Goal: Information Seeking & Learning: Understand process/instructions

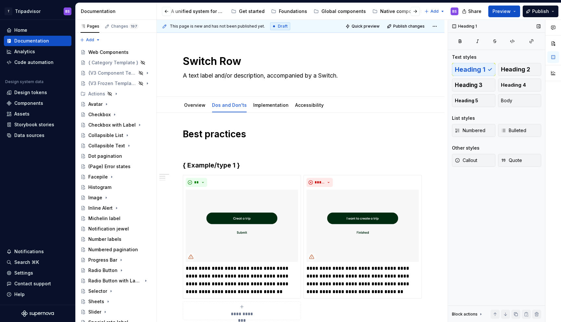
scroll to position [107, 0]
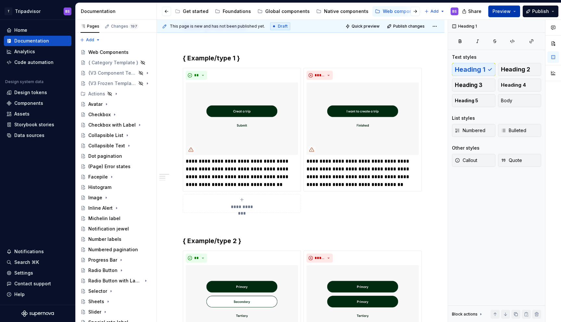
click at [513, 11] on button "Preview" at bounding box center [504, 12] width 32 height 12
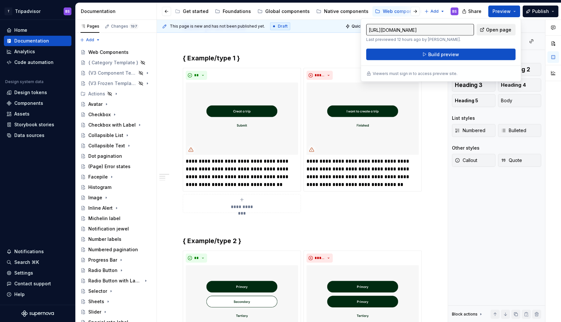
click at [498, 30] on span "Open page" at bounding box center [498, 30] width 25 height 6
click at [329, 113] on img at bounding box center [363, 118] width 112 height 72
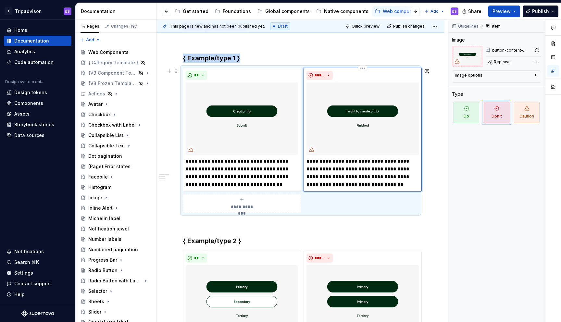
click at [357, 104] on img at bounding box center [363, 118] width 112 height 72
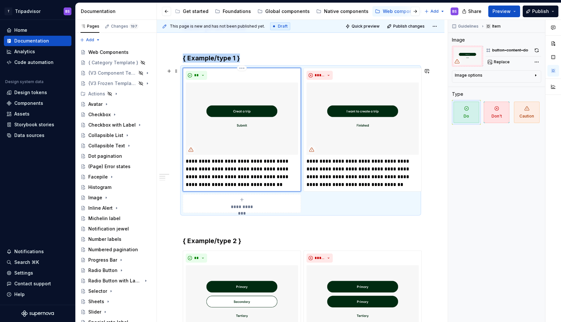
click at [278, 144] on img at bounding box center [242, 118] width 112 height 72
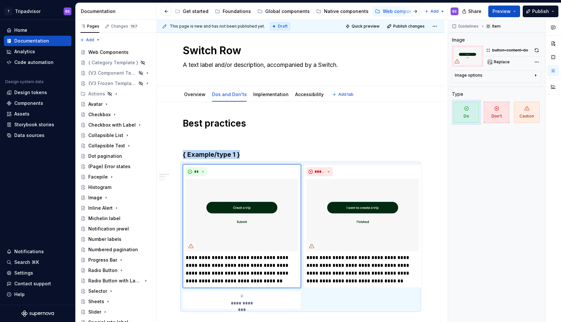
scroll to position [0, 0]
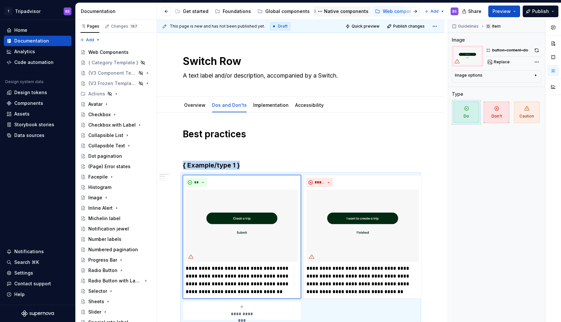
click at [333, 13] on div "Native components" at bounding box center [346, 11] width 44 height 6
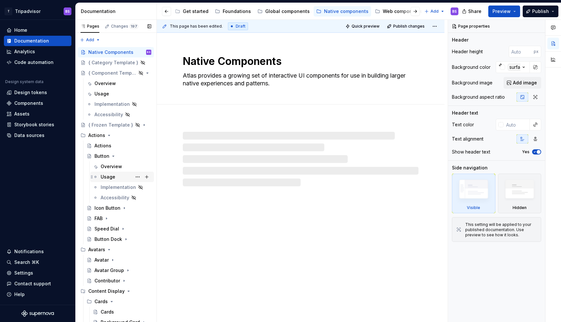
click at [110, 177] on div "Usage" at bounding box center [108, 177] width 15 height 6
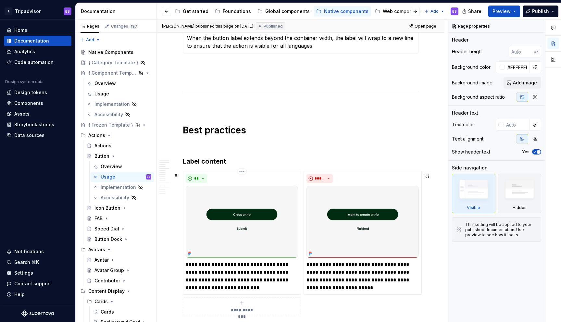
scroll to position [1348, 0]
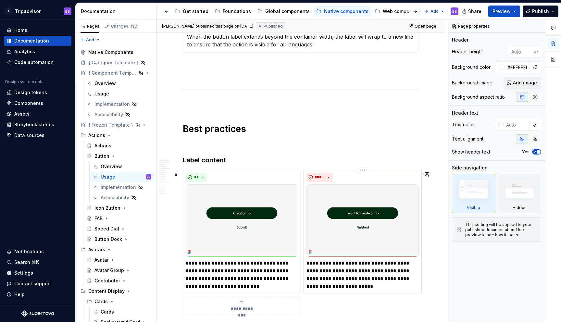
click at [343, 230] on img at bounding box center [363, 220] width 112 height 72
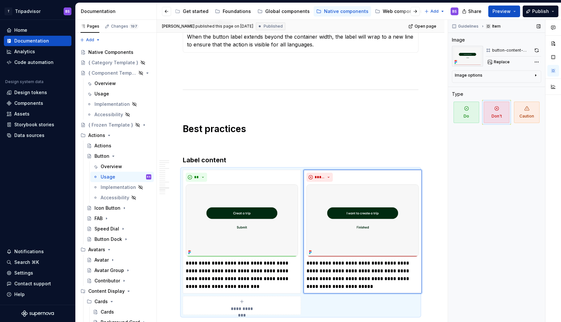
click at [503, 49] on div "button-content-dont" at bounding box center [511, 50] width 39 height 5
click at [477, 76] on div "Image options" at bounding box center [469, 75] width 28 height 5
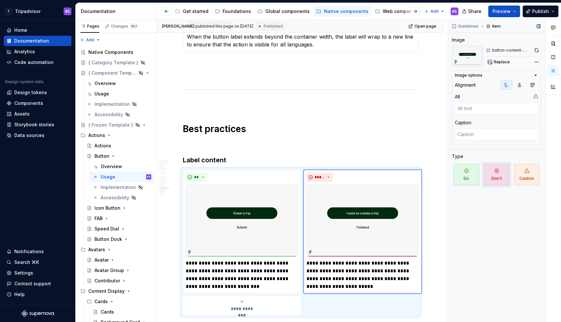
click at [477, 76] on div "Image options" at bounding box center [469, 75] width 28 height 5
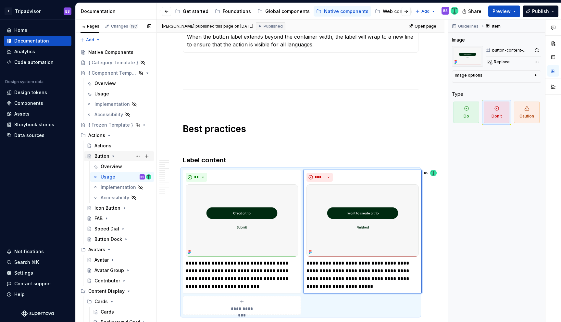
click at [112, 155] on icon "Page tree" at bounding box center [113, 156] width 5 height 5
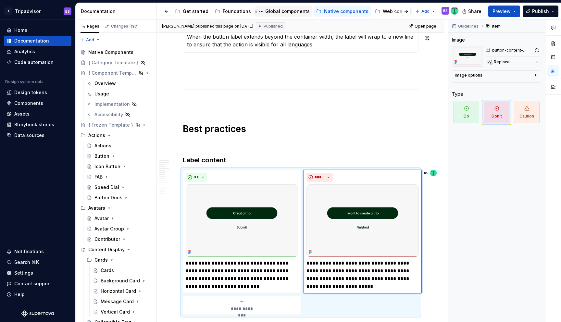
click at [294, 10] on div "Global components" at bounding box center [287, 11] width 44 height 6
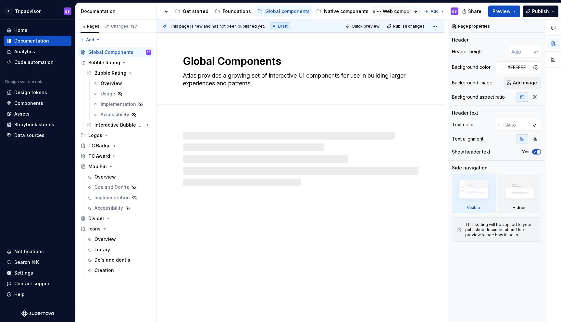
click at [388, 10] on div "Web components" at bounding box center [403, 11] width 40 height 6
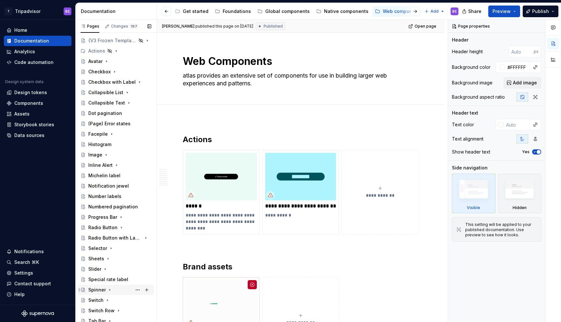
scroll to position [129, 0]
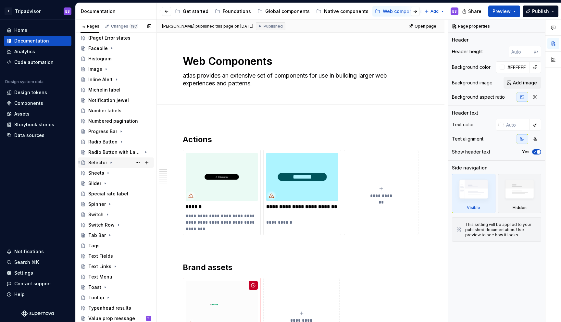
click at [110, 162] on icon "Page tree" at bounding box center [110, 162] width 5 height 5
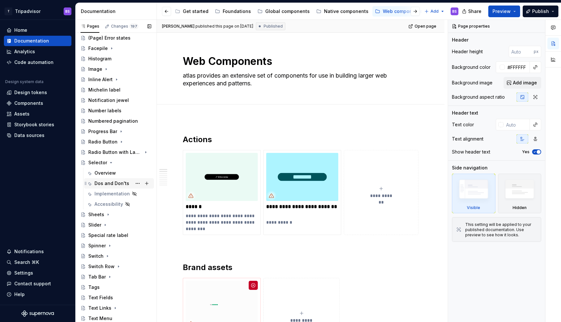
click at [117, 181] on div "Dos and Don'ts" at bounding box center [112, 183] width 35 height 6
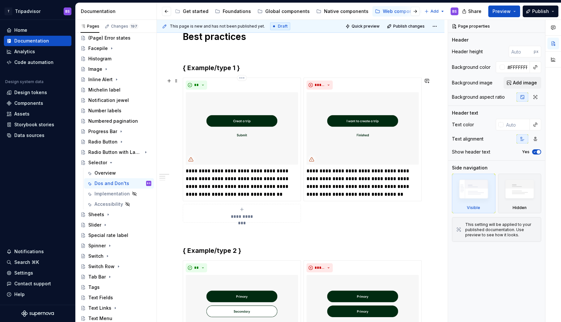
scroll to position [132, 0]
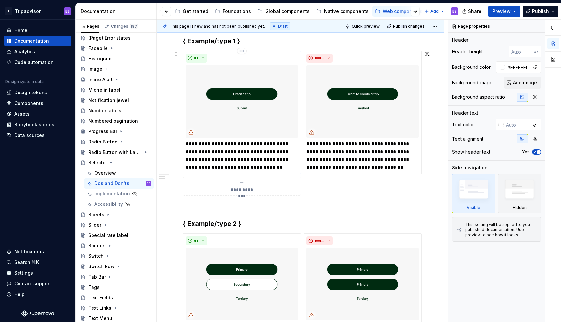
click at [255, 162] on p "**********" at bounding box center [242, 155] width 112 height 31
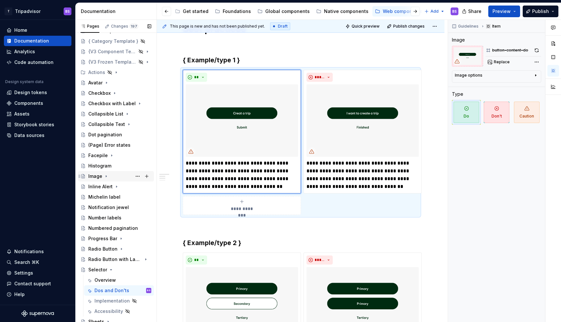
scroll to position [0, 0]
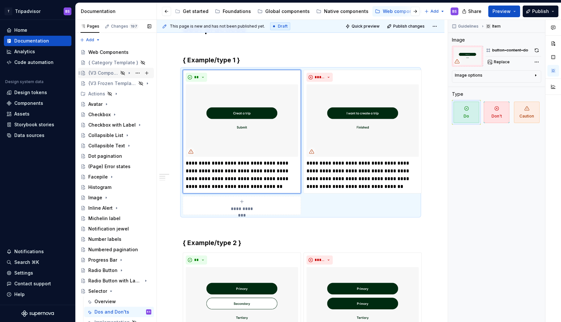
click at [131, 72] on icon "Page tree" at bounding box center [129, 72] width 5 height 5
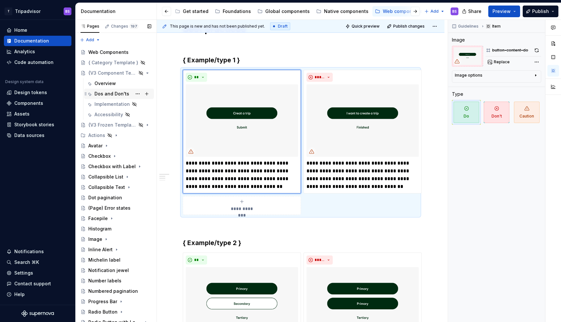
click at [117, 95] on div "Dos and Don'ts" at bounding box center [112, 94] width 35 height 6
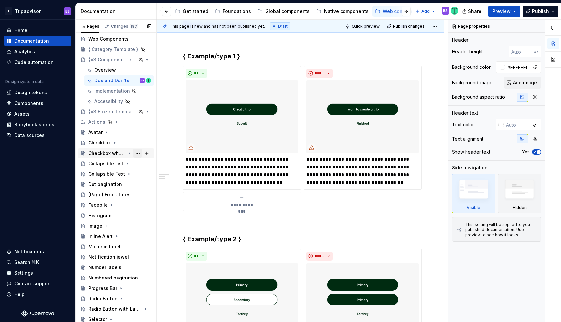
scroll to position [14, 0]
click at [131, 59] on icon "Page tree" at bounding box center [129, 59] width 5 height 5
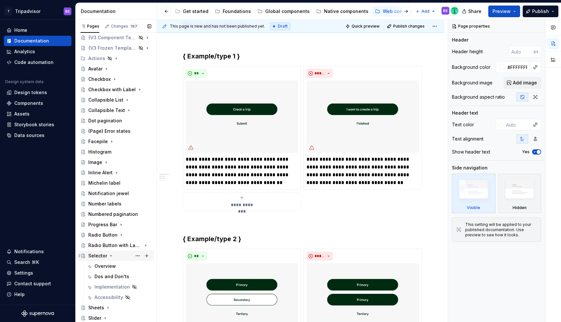
scroll to position [39, 0]
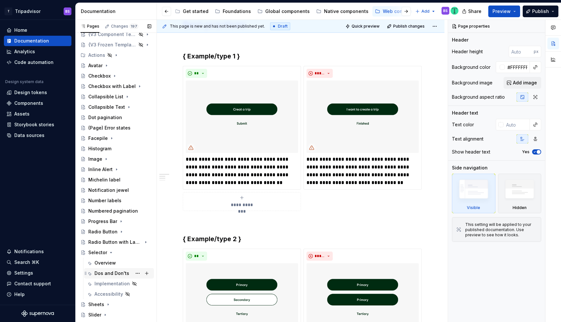
click at [107, 273] on div "Dos and Don'ts" at bounding box center [112, 273] width 35 height 6
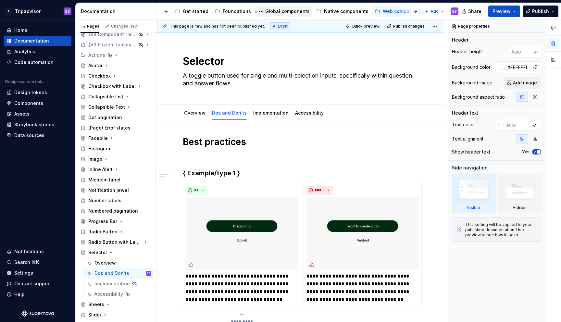
click at [259, 12] on button "Page tree" at bounding box center [262, 11] width 8 height 8
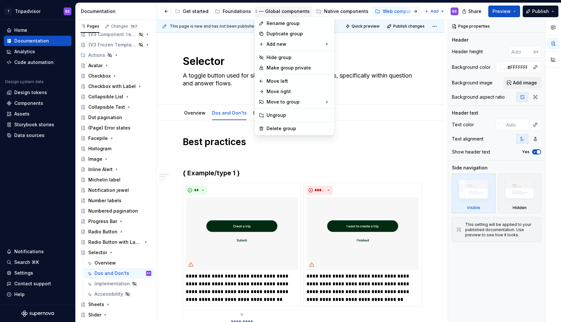
click at [277, 9] on html "T Tripadvisor BS Home Documentation Analytics Code automation Design system dat…" at bounding box center [280, 161] width 561 height 322
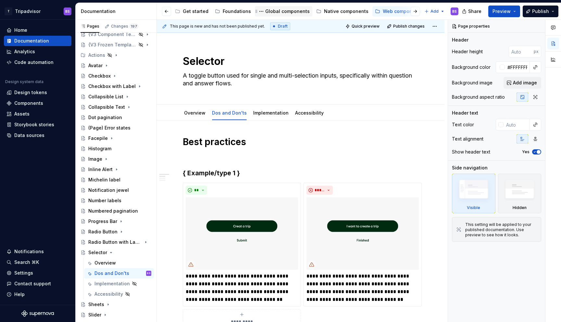
click at [277, 9] on div "Global components" at bounding box center [287, 11] width 44 height 6
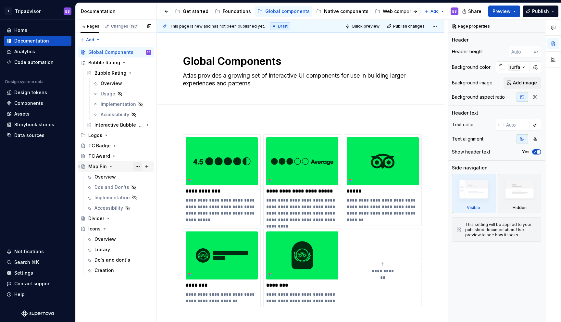
click at [138, 166] on button "Page tree" at bounding box center [137, 166] width 9 height 9
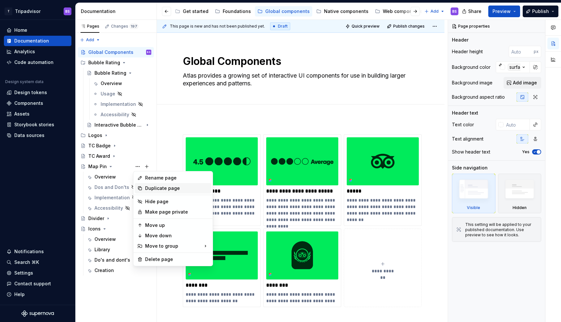
click at [159, 188] on div "Duplicate page" at bounding box center [177, 188] width 64 height 6
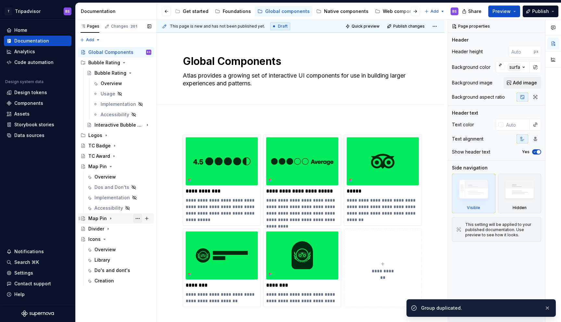
click at [137, 219] on button "Page tree" at bounding box center [137, 218] width 9 height 9
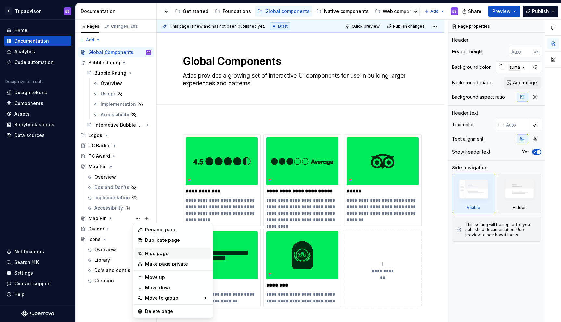
click at [152, 251] on div "Hide page" at bounding box center [177, 253] width 64 height 6
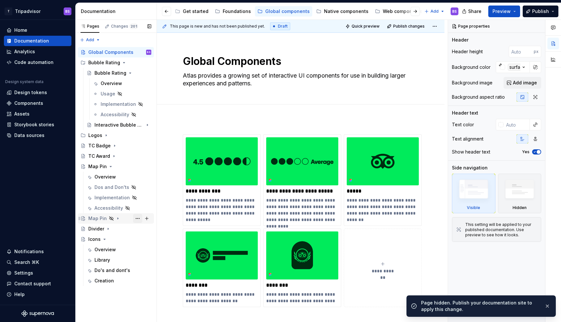
click at [136, 218] on button "Page tree" at bounding box center [137, 218] width 9 height 9
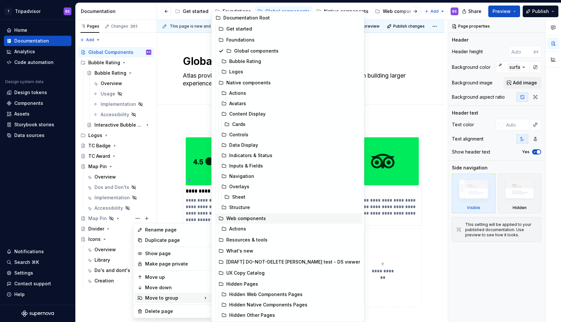
click at [250, 219] on div "Web components" at bounding box center [293, 218] width 134 height 6
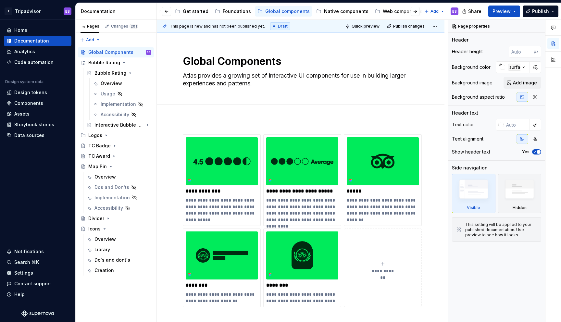
click at [398, 11] on div at bounding box center [410, 12] width 25 height 12
click at [397, 9] on div "Web components" at bounding box center [403, 11] width 40 height 6
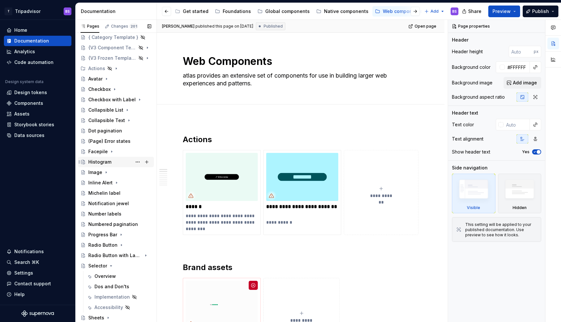
scroll to position [181, 0]
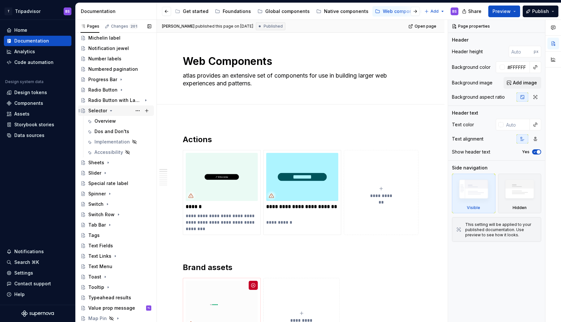
click at [110, 110] on icon "Page tree" at bounding box center [111, 110] width 2 height 1
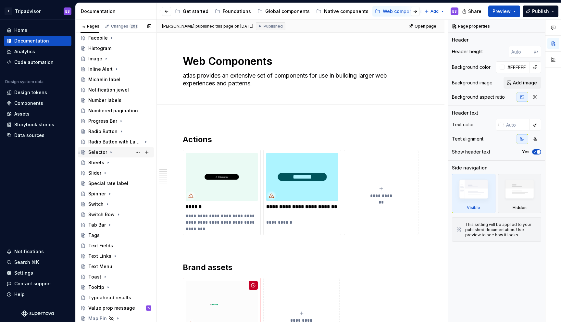
scroll to position [139, 0]
click at [93, 318] on div "Map Pin" at bounding box center [97, 318] width 19 height 6
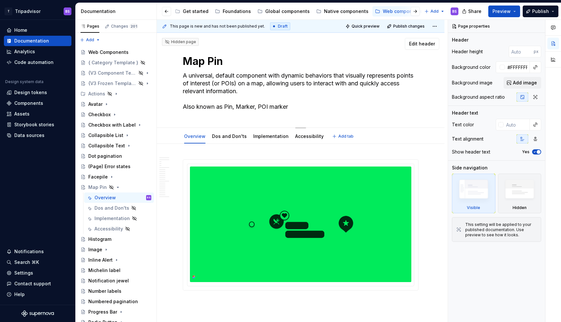
click at [219, 58] on textarea "Map Pin" at bounding box center [300, 62] width 236 height 16
type textarea "*"
type textarea "B"
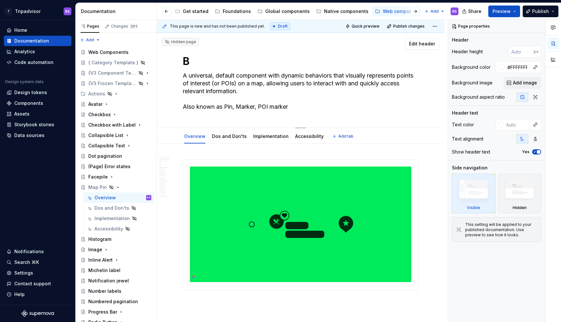
type textarea "*"
type textarea "Bu"
type textarea "*"
type textarea "But"
type textarea "*"
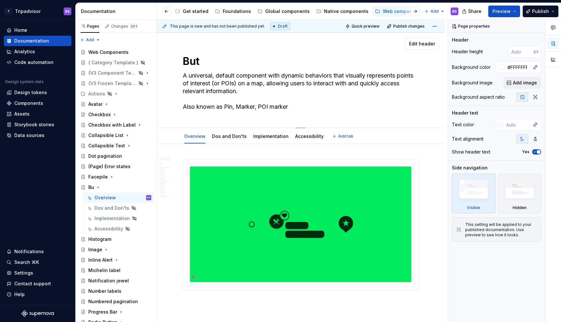
type textarea "Butt"
type textarea "*"
type textarea "Butto"
type textarea "*"
type textarea "Button"
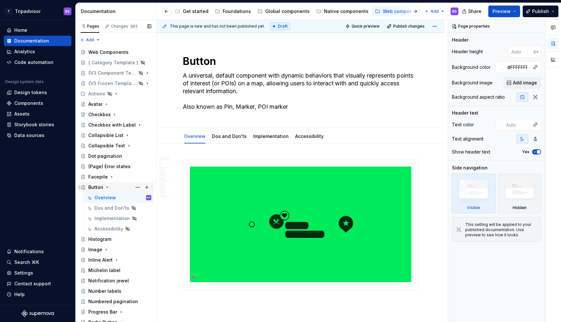
type textarea "*"
type textarea "Button"
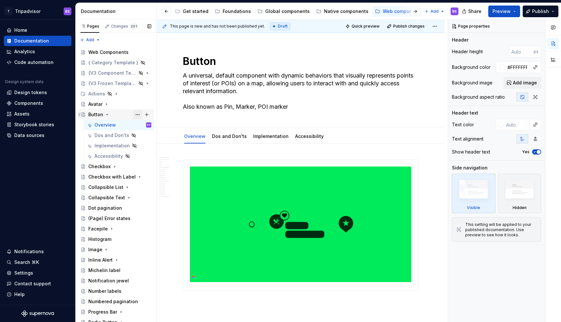
click at [137, 115] on button "Page tree" at bounding box center [137, 114] width 9 height 9
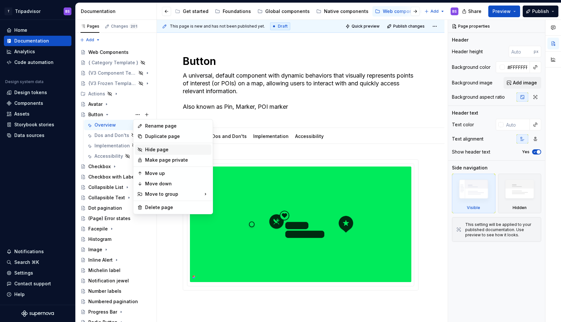
click at [154, 149] on div "Hide page" at bounding box center [177, 149] width 64 height 6
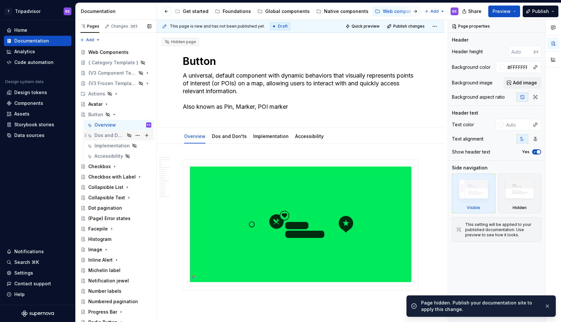
click at [103, 135] on div "Dos and Don'ts" at bounding box center [110, 135] width 30 height 6
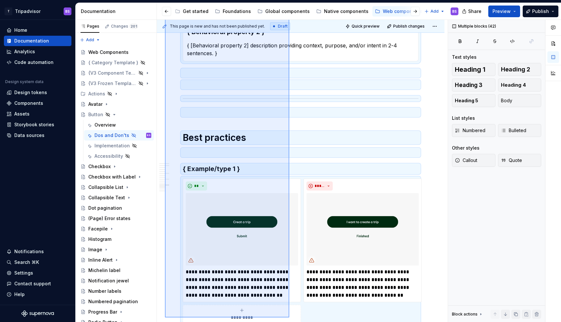
scroll to position [1052, 0]
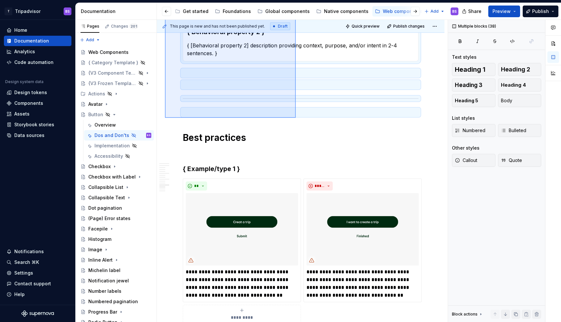
drag, startPoint x: 169, startPoint y: 106, endPoint x: 296, endPoint y: 118, distance: 127.2
click at [296, 118] on div "This page is new and has not been published yet. Draft Quick preview Publish ch…" at bounding box center [302, 171] width 291 height 303
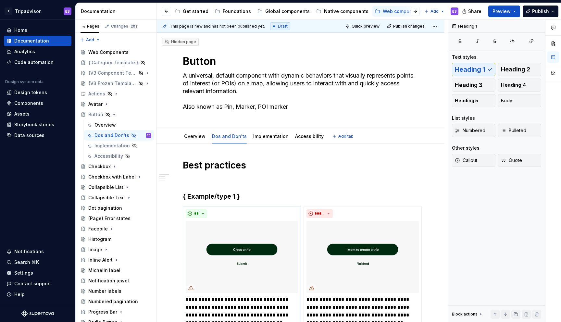
scroll to position [3, 0]
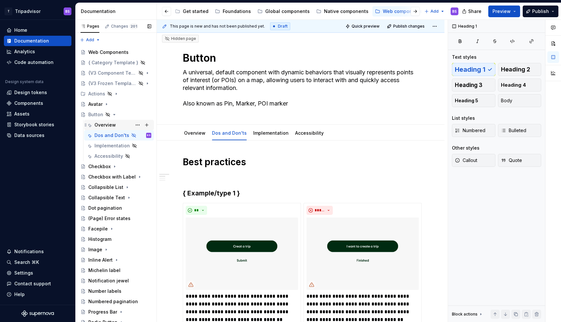
click at [109, 129] on div "Overview" at bounding box center [123, 124] width 57 height 9
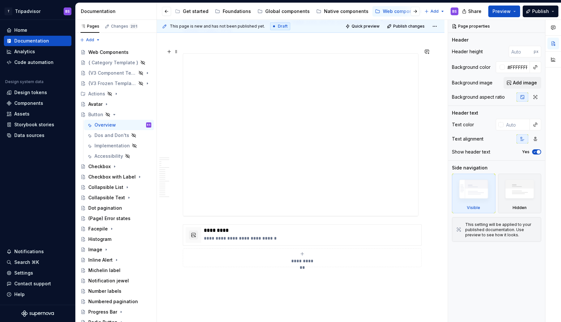
scroll to position [2491, 0]
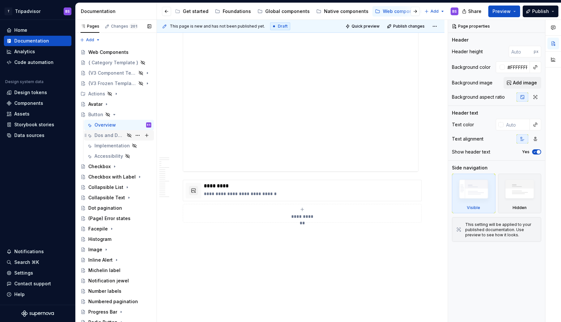
click at [114, 136] on div "Dos and Don'ts" at bounding box center [110, 135] width 30 height 6
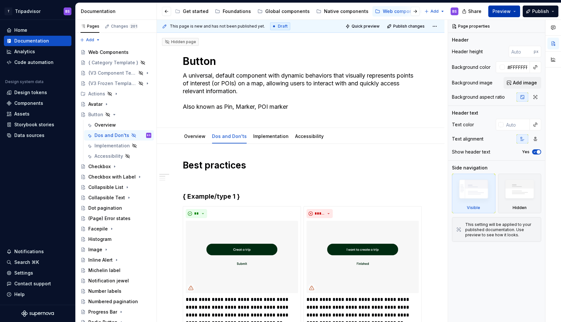
click at [512, 10] on button "Preview" at bounding box center [504, 12] width 32 height 12
click at [398, 110] on textarea "A universal, default component with dynamic behaviors that visually represents …" at bounding box center [300, 91] width 236 height 42
click at [102, 167] on div "Checkbox" at bounding box center [99, 166] width 22 height 6
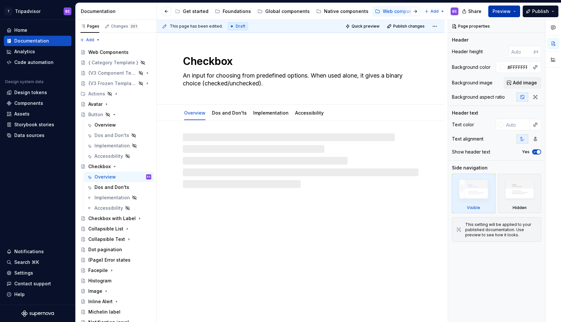
click at [511, 11] on span "Preview" at bounding box center [502, 11] width 18 height 6
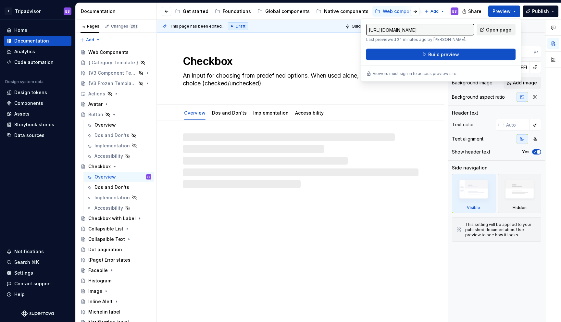
click at [496, 29] on span "Open page" at bounding box center [498, 30] width 25 height 6
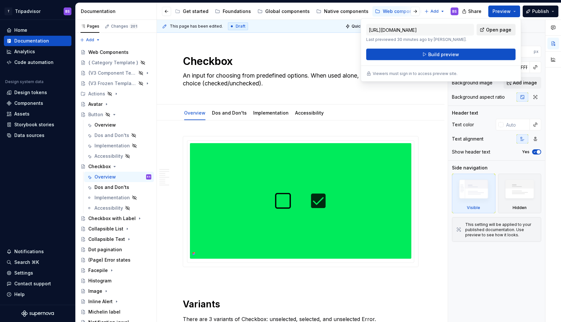
type textarea "*"
